Goal: Navigation & Orientation: Find specific page/section

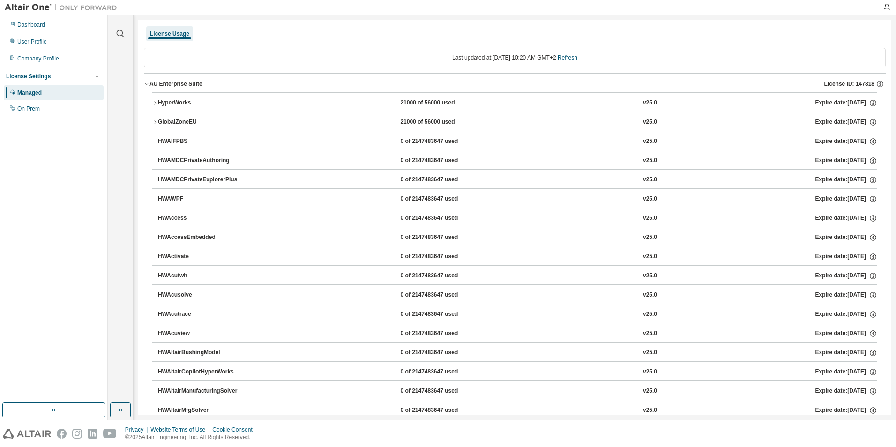
click at [187, 104] on div "HyperWorks" at bounding box center [200, 103] width 84 height 8
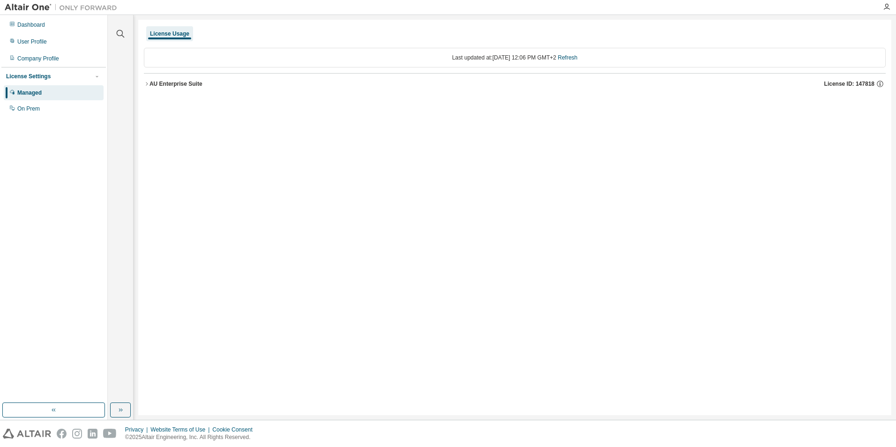
click at [168, 82] on div "AU Enterprise Suite" at bounding box center [176, 84] width 53 height 8
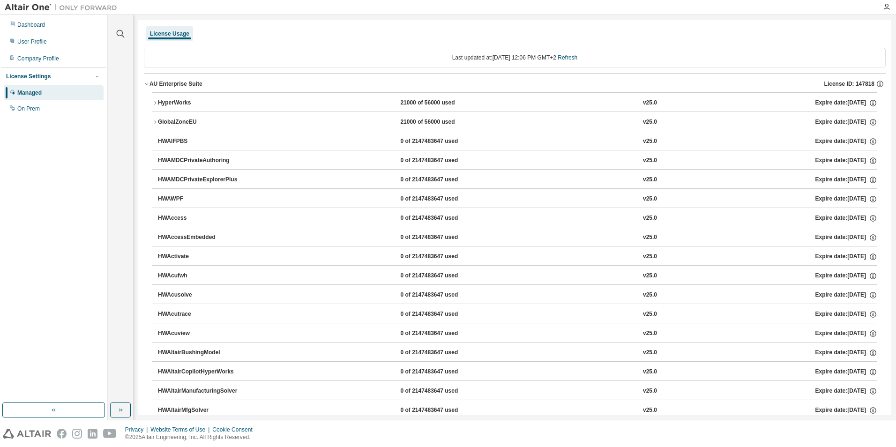
click at [178, 103] on div "HyperWorks" at bounding box center [200, 103] width 84 height 8
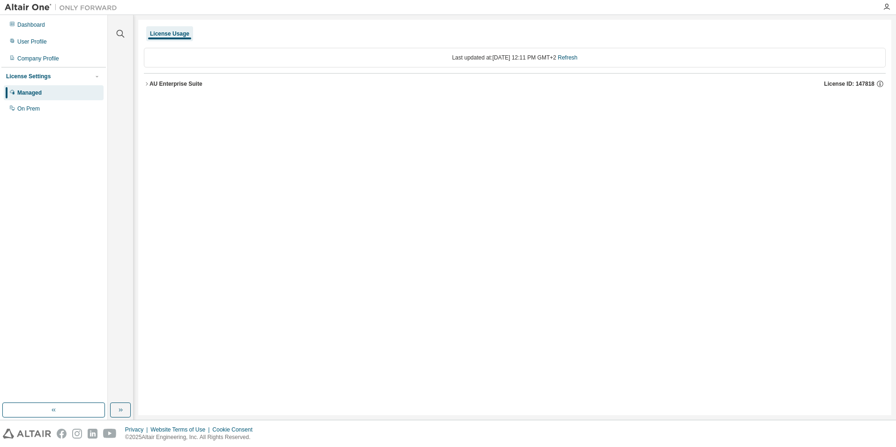
click at [167, 79] on button "AU Enterprise Suite License ID: 147818" at bounding box center [515, 84] width 742 height 21
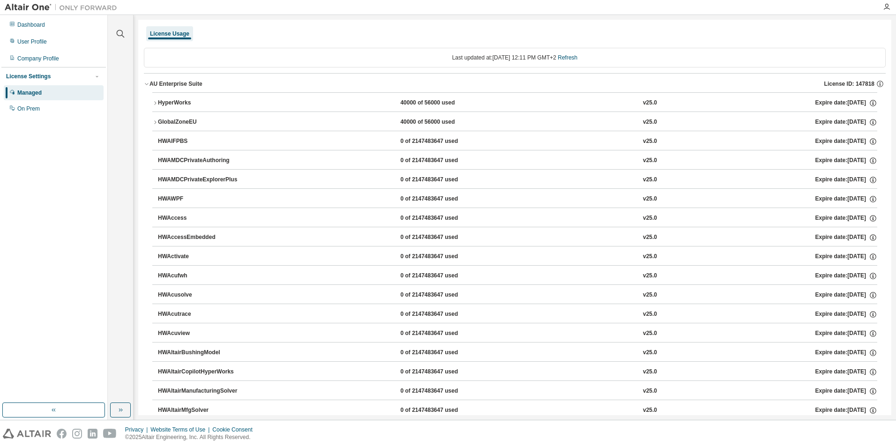
click at [175, 103] on div "HyperWorks" at bounding box center [200, 103] width 84 height 8
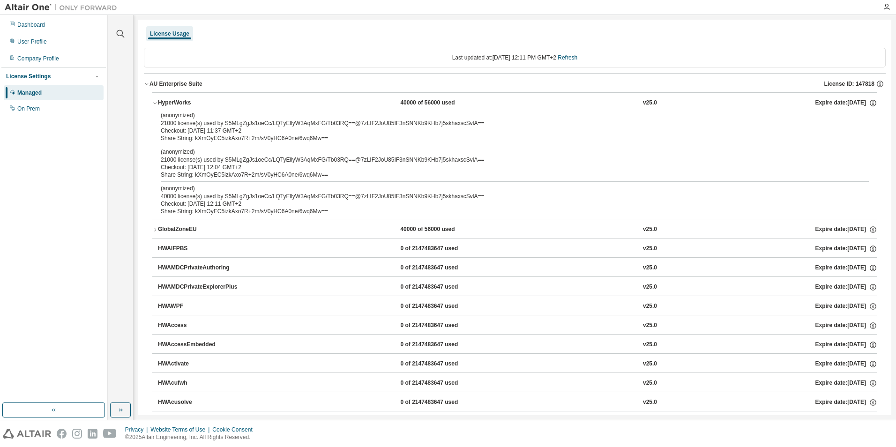
click at [32, 78] on div "License Settings" at bounding box center [28, 77] width 45 height 8
click at [38, 18] on div "Dashboard" at bounding box center [54, 24] width 100 height 15
